Goal: Transaction & Acquisition: Subscribe to service/newsletter

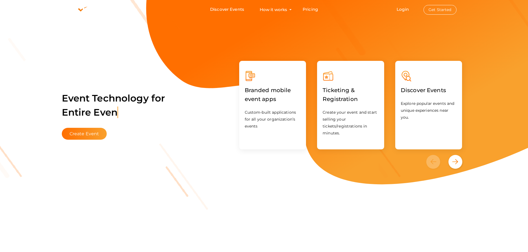
click at [393, 7] on span "Login Get Started" at bounding box center [425, 9] width 73 height 4
click at [394, 7] on li "Login Get Started Branded mobile event apps YepDesk Meet Powerful Registration …" at bounding box center [426, 9] width 82 height 19
click at [448, 10] on button "Get Started" at bounding box center [439, 10] width 33 height 10
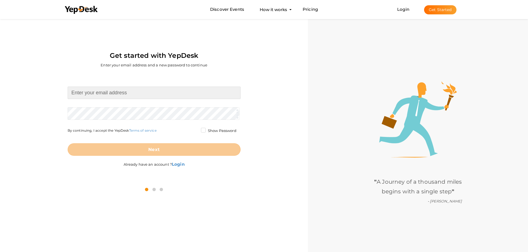
click at [131, 91] on input at bounding box center [154, 93] width 173 height 12
